Goal: Check status: Check status

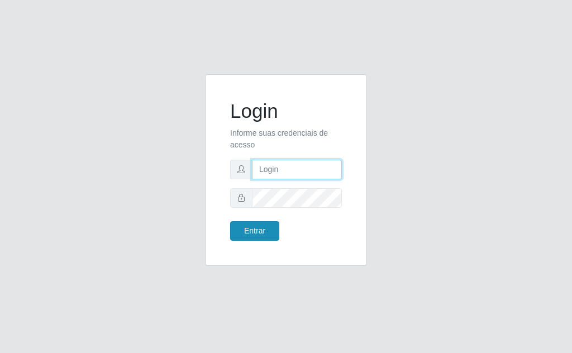
type input "[EMAIL_ADDRESS][DOMAIN_NAME]"
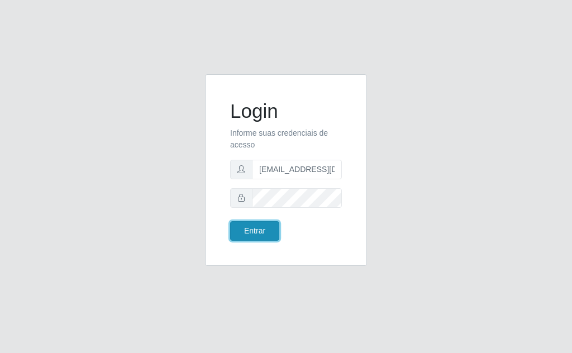
click at [256, 236] on button "Entrar" at bounding box center [254, 231] width 49 height 20
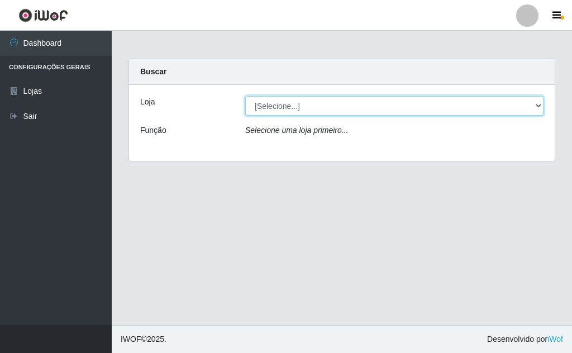
click at [429, 107] on select "[Selecione...] Rede Potiguar 1 - Macaíba" at bounding box center [394, 106] width 298 height 20
click at [245, 96] on select "[Selecione...] Rede Potiguar 1 - Macaíba" at bounding box center [394, 106] width 298 height 20
click at [432, 99] on select "[Selecione...] Rede Potiguar 1 - Macaíba" at bounding box center [394, 106] width 298 height 20
select select "100"
click at [245, 96] on select "[Selecione...] Rede Potiguar 1 - Macaíba" at bounding box center [394, 106] width 298 height 20
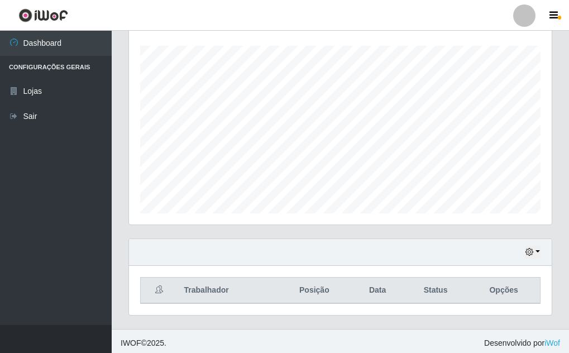
scroll to position [190, 0]
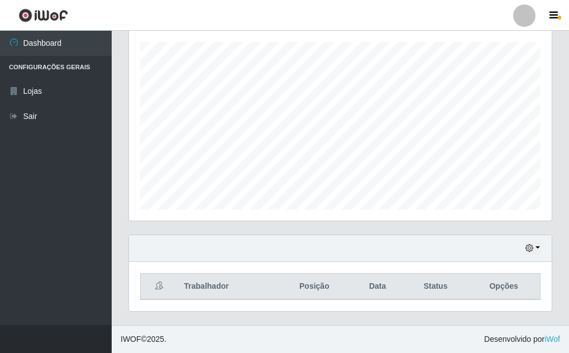
click at [537, 242] on div "Hoje 1 dia 3 dias 1 Semana Não encerrados" at bounding box center [340, 248] width 422 height 27
click at [536, 246] on button "button" at bounding box center [533, 248] width 16 height 13
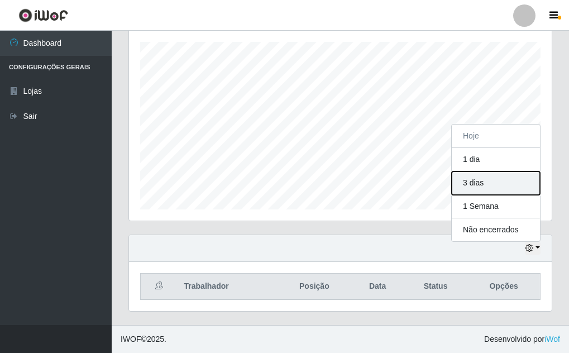
click at [515, 188] on button "3 dias" at bounding box center [496, 182] width 88 height 23
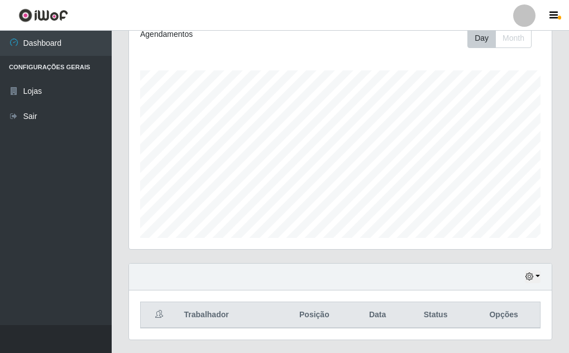
scroll to position [190, 0]
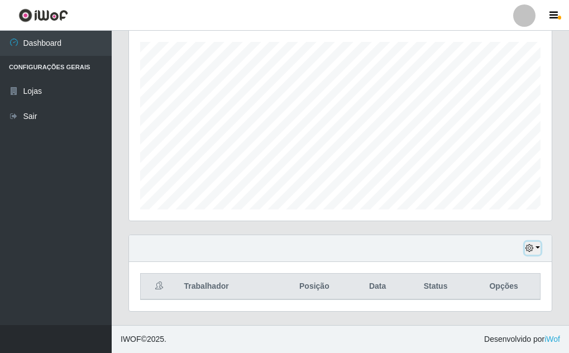
click at [533, 249] on button "button" at bounding box center [533, 248] width 16 height 13
click at [561, 168] on div "Carregando... Buscar Recarregando em 23 segundos... Loja [Selecione...] Rede Po…" at bounding box center [340, 97] width 457 height 456
click at [539, 246] on button "button" at bounding box center [533, 248] width 16 height 13
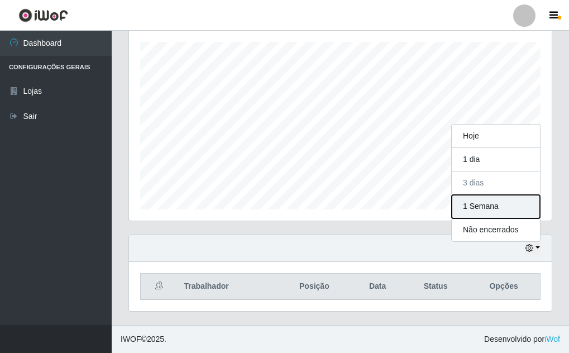
click at [502, 206] on button "1 Semana" at bounding box center [496, 206] width 88 height 23
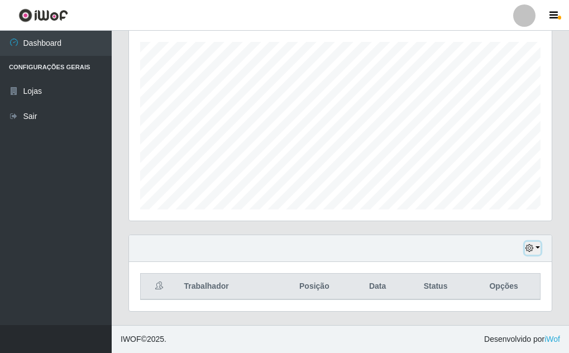
click at [531, 248] on icon "button" at bounding box center [529, 248] width 8 height 8
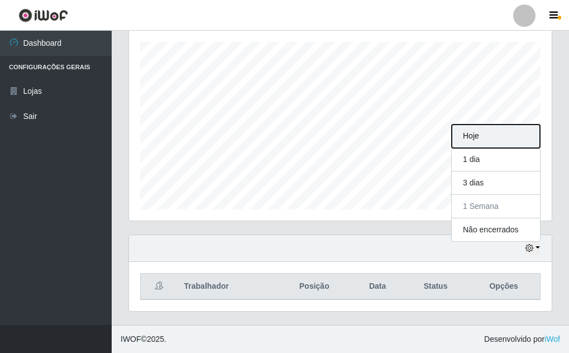
click at [512, 136] on button "Hoje" at bounding box center [496, 135] width 88 height 23
